Goal: Information Seeking & Learning: Learn about a topic

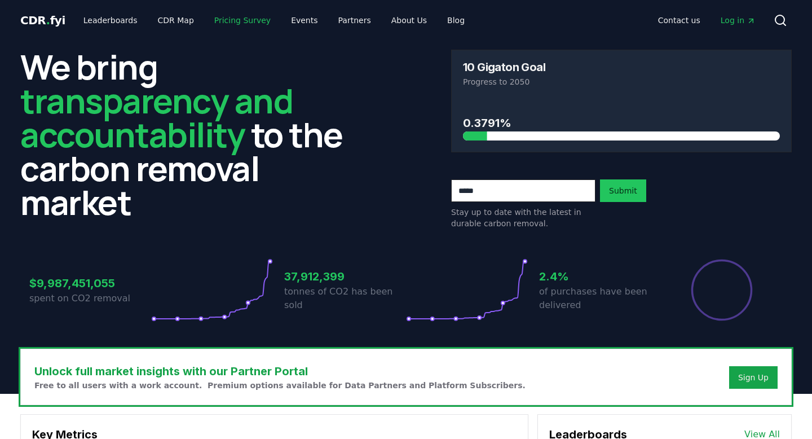
click at [245, 25] on link "Pricing Survey" at bounding box center [242, 20] width 74 height 20
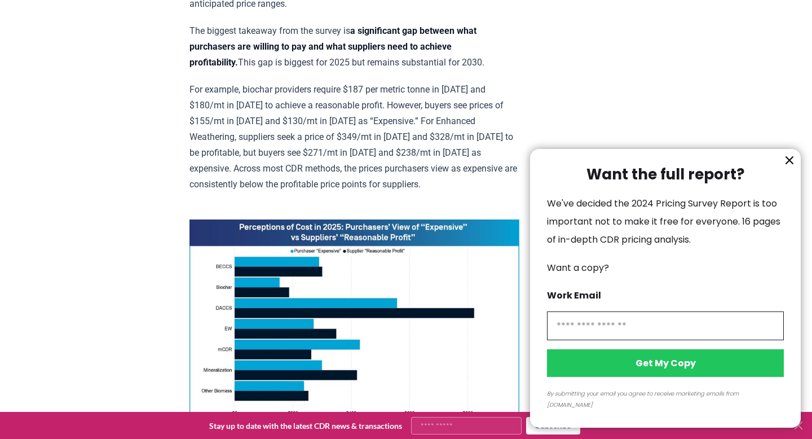
scroll to position [727, 0]
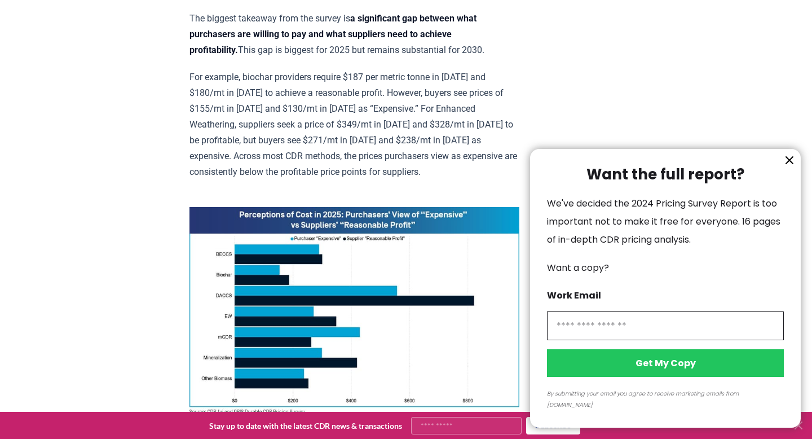
click at [788, 167] on icon "information" at bounding box center [789, 160] width 14 height 14
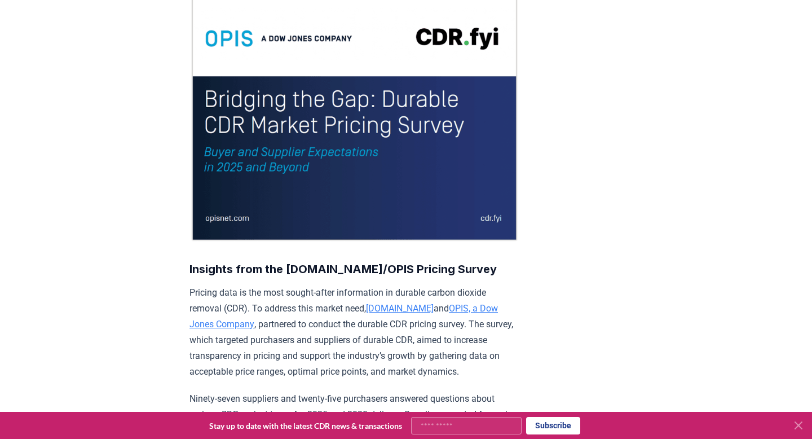
scroll to position [0, 0]
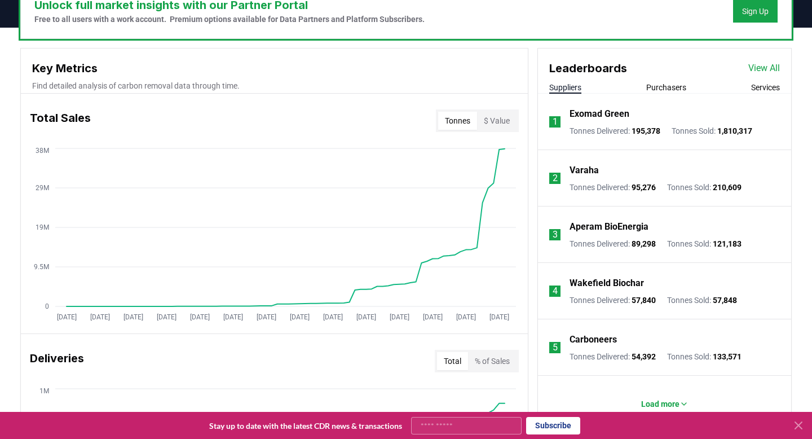
scroll to position [366, 0]
click at [675, 403] on p "Load more" at bounding box center [660, 402] width 38 height 11
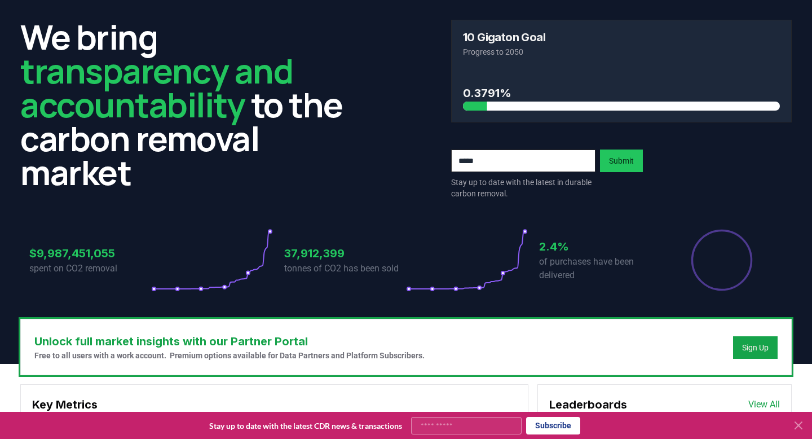
scroll to position [0, 0]
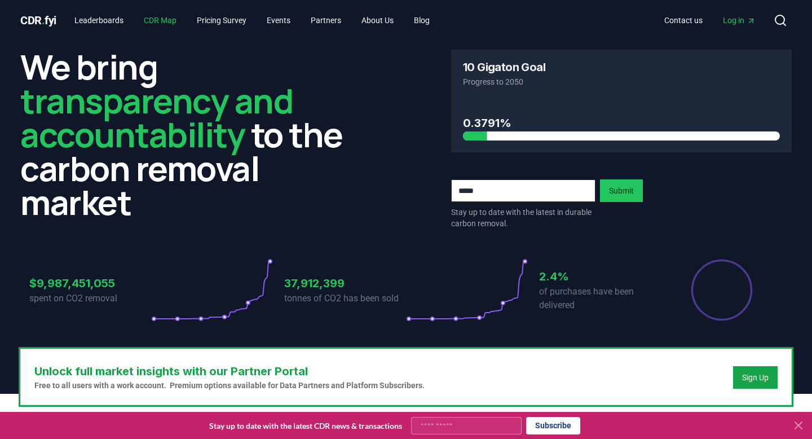
click at [170, 24] on link "CDR Map" at bounding box center [160, 20] width 51 height 20
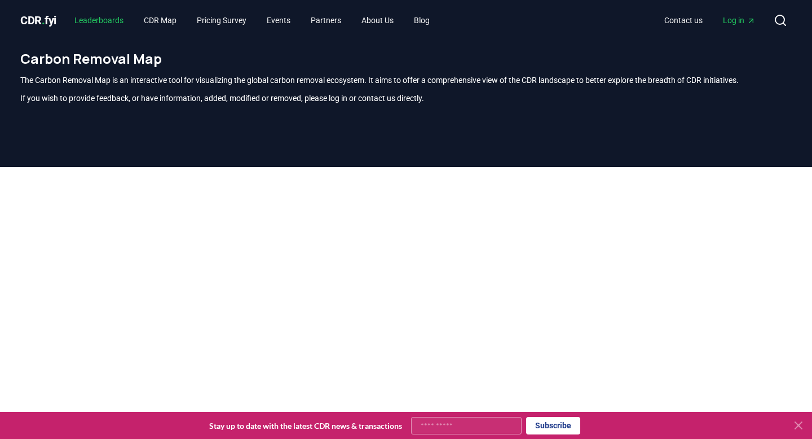
click at [108, 19] on link "Leaderboards" at bounding box center [98, 20] width 67 height 20
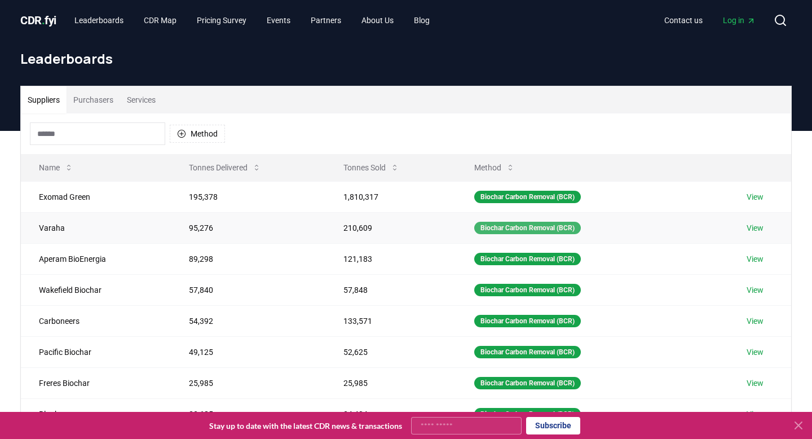
click at [534, 229] on div "Biochar Carbon Removal (BCR)" at bounding box center [527, 228] width 107 height 12
click at [754, 223] on link "View" at bounding box center [754, 227] width 17 height 11
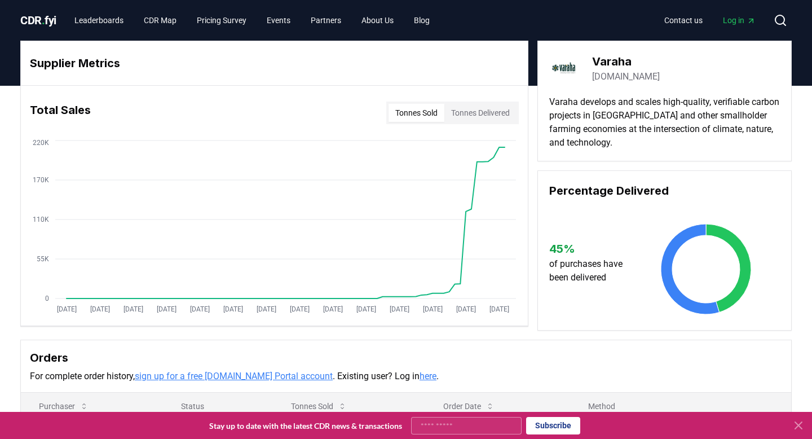
click at [479, 106] on button "Tonnes Delivered" at bounding box center [480, 113] width 72 height 18
click at [417, 114] on button "Tonnes Sold" at bounding box center [416, 113] width 56 height 18
click at [50, 17] on span "CDR . fyi" at bounding box center [38, 21] width 36 height 14
